Goal: Task Accomplishment & Management: Manage account settings

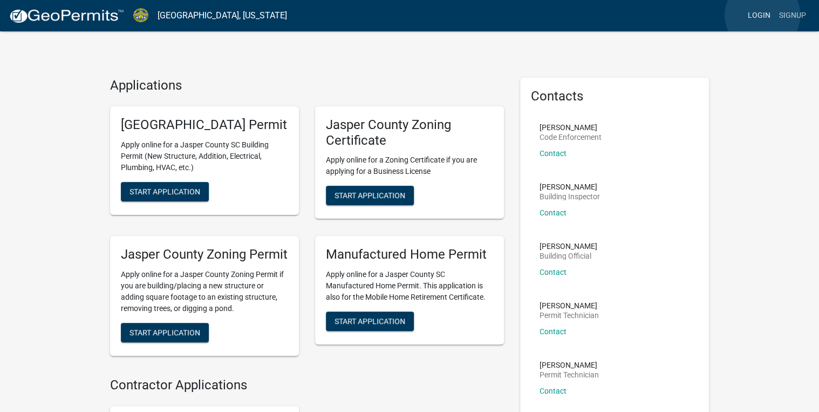
click at [762, 15] on link "Login" at bounding box center [758, 15] width 31 height 21
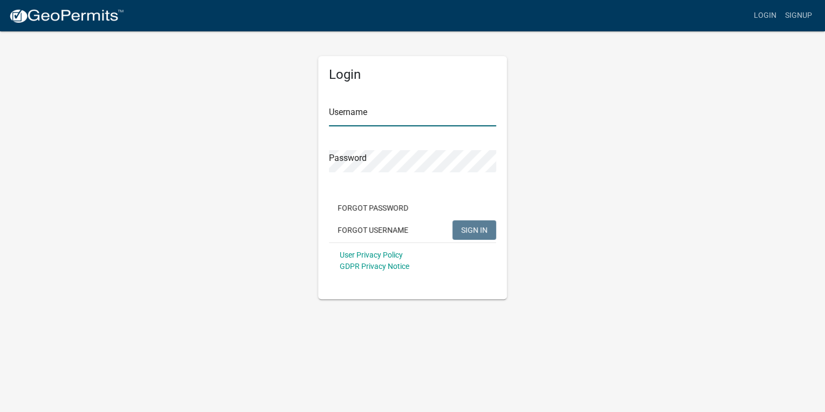
click at [456, 117] on input "Username" at bounding box center [412, 115] width 167 height 22
type input "d"
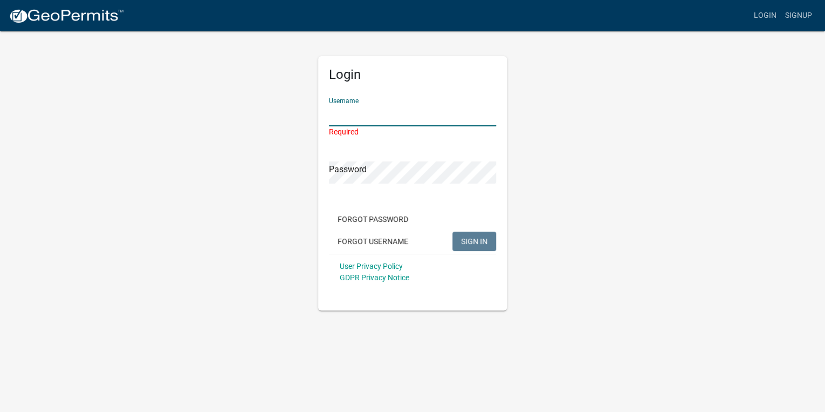
type input "D"
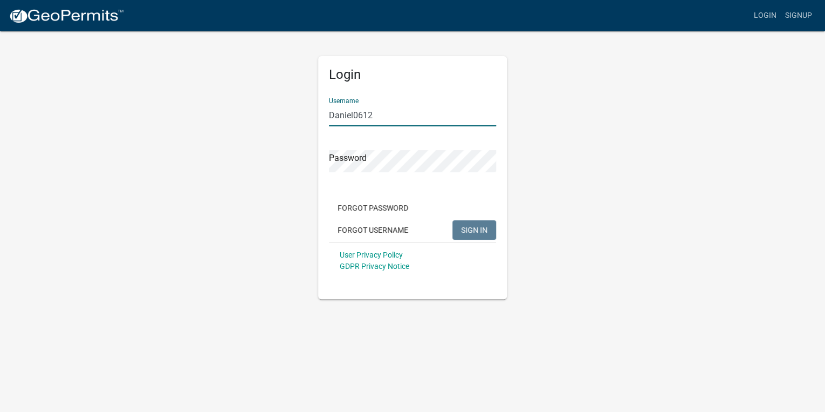
type input "Daniel0612"
click at [453, 220] on button "SIGN IN" at bounding box center [475, 229] width 44 height 19
